Goal: Task Accomplishment & Management: Complete application form

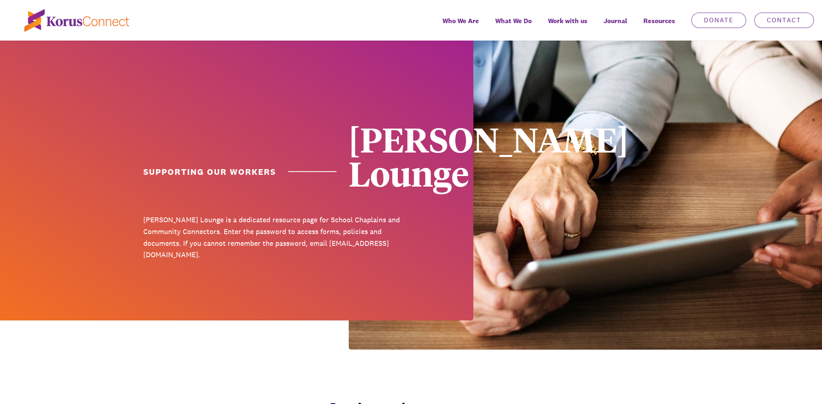
scroll to position [81, 0]
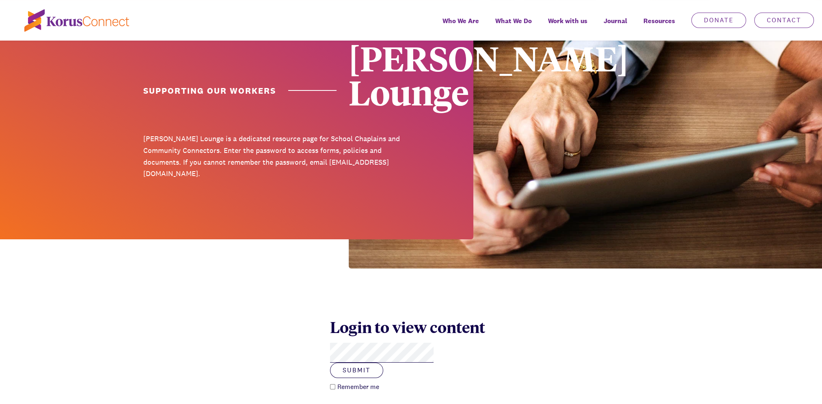
click at [330, 363] on button "Submit" at bounding box center [356, 370] width 53 height 15
click at [383, 363] on button "Submit" at bounding box center [356, 370] width 53 height 15
